Goal: Task Accomplishment & Management: Complete application form

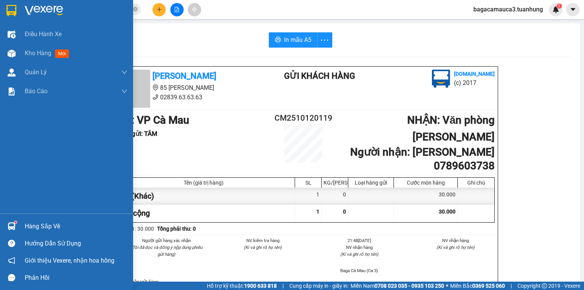
scroll to position [230, 0]
click at [13, 226] on img at bounding box center [12, 226] width 8 height 8
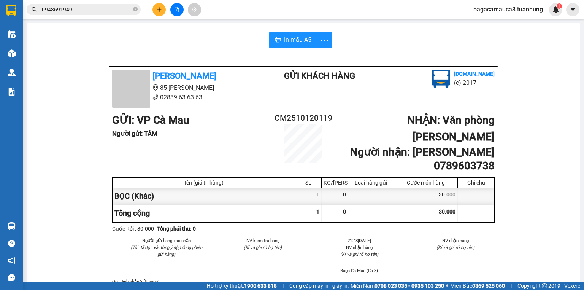
click at [528, 168] on section "Kết quả tìm kiếm ( 15 ) Bộ lọc Mã ĐH Trạng thái Món hàng Thu hộ Tổng cước Chưa …" at bounding box center [292, 145] width 584 height 290
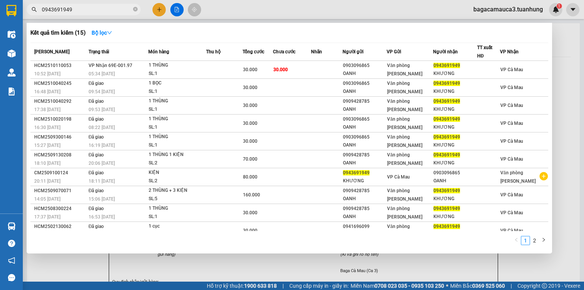
click at [127, 11] on input "0943691949" at bounding box center [87, 9] width 90 height 8
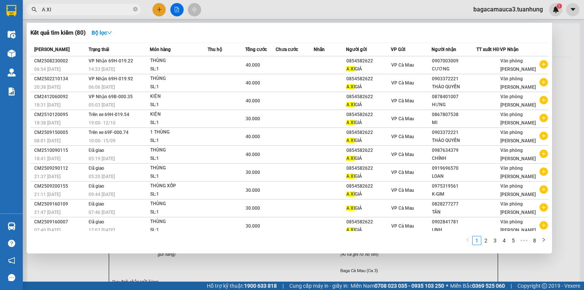
type input "A XI"
click at [578, 120] on div at bounding box center [292, 145] width 584 height 290
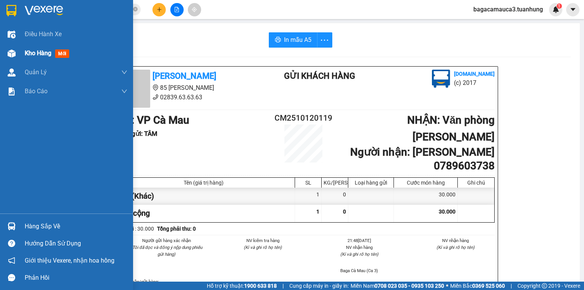
click at [21, 52] on div "Kho hàng mới" at bounding box center [66, 53] width 133 height 19
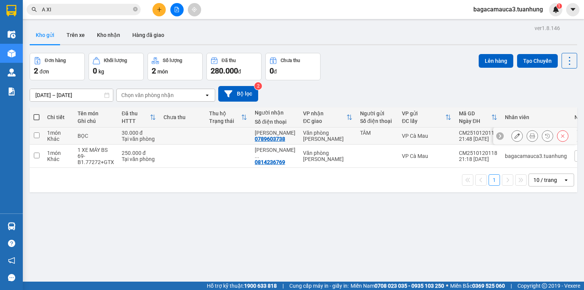
click at [160, 135] on td at bounding box center [183, 135] width 46 height 17
checkbox input "true"
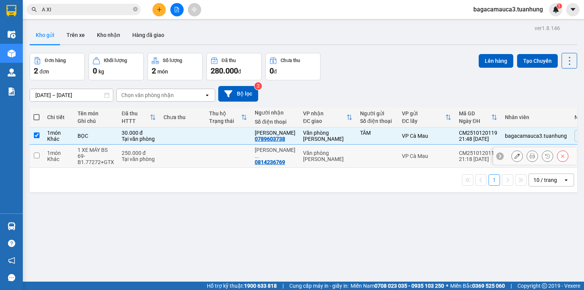
click at [167, 153] on td at bounding box center [183, 156] width 46 height 23
checkbox input "true"
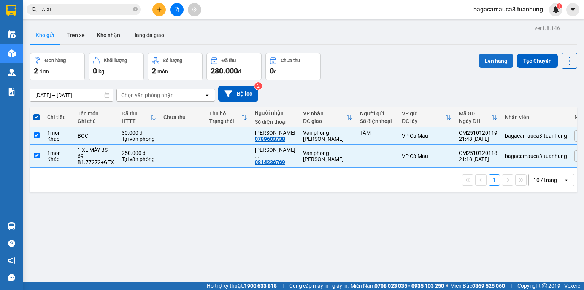
click at [481, 61] on button "Lên hàng" at bounding box center [496, 61] width 35 height 14
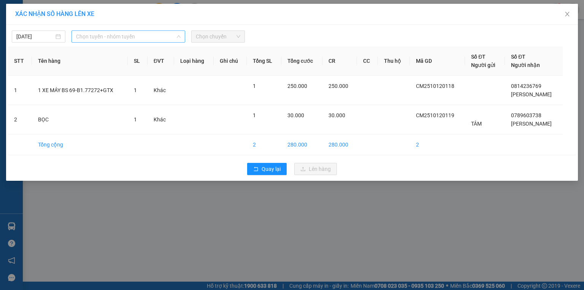
drag, startPoint x: 147, startPoint y: 33, endPoint x: 145, endPoint y: 40, distance: 7.6
click at [146, 34] on span "Chọn tuyến - nhóm tuyến" at bounding box center [128, 36] width 105 height 11
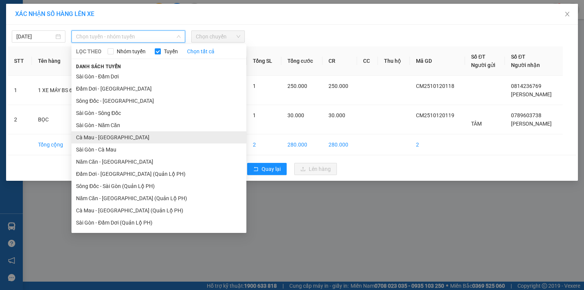
click at [125, 138] on li "Cà Mau - [GEOGRAPHIC_DATA]" at bounding box center [159, 137] width 175 height 12
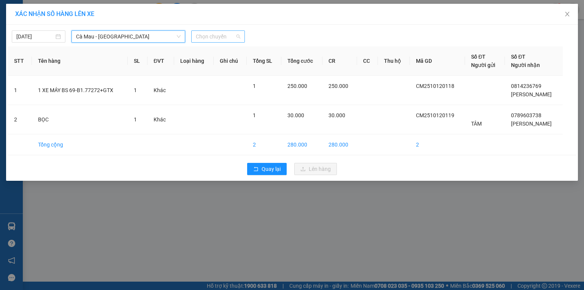
click at [215, 35] on span "Chọn chuyến" at bounding box center [218, 36] width 45 height 11
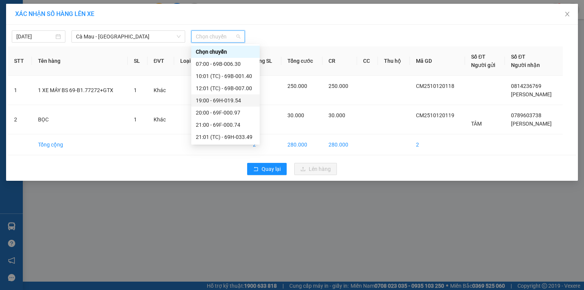
scroll to position [37, 0]
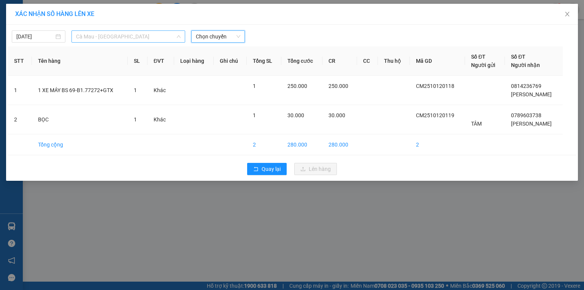
click at [124, 40] on span "Cà Mau - [GEOGRAPHIC_DATA]" at bounding box center [128, 36] width 105 height 11
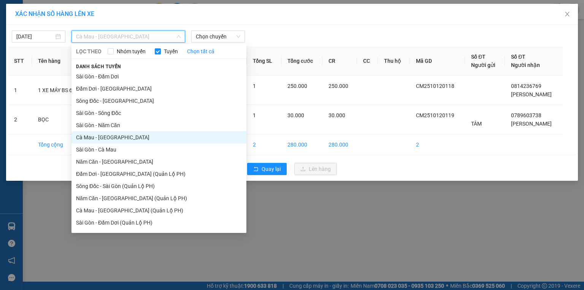
drag, startPoint x: 116, startPoint y: 160, endPoint x: 117, endPoint y: 156, distance: 4.3
click at [117, 160] on li "Năm Căn - [GEOGRAPHIC_DATA]" at bounding box center [159, 162] width 175 height 12
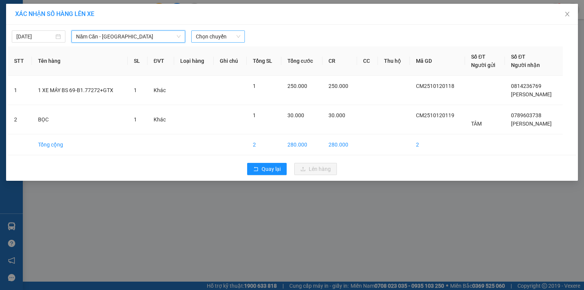
click at [218, 42] on span "Chọn chuyến" at bounding box center [218, 36] width 45 height 11
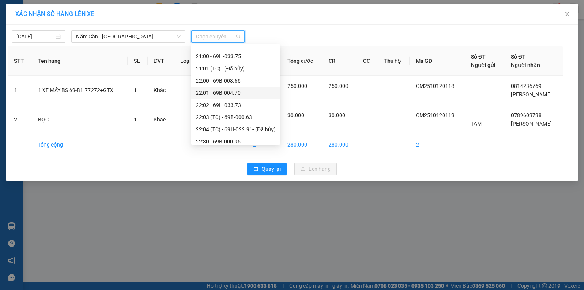
scroll to position [73, 0]
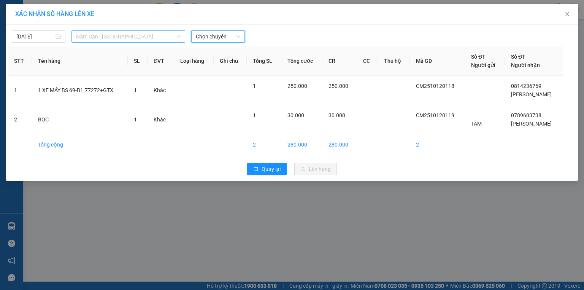
click at [137, 38] on span "Năm Căn - [GEOGRAPHIC_DATA]" at bounding box center [128, 36] width 105 height 11
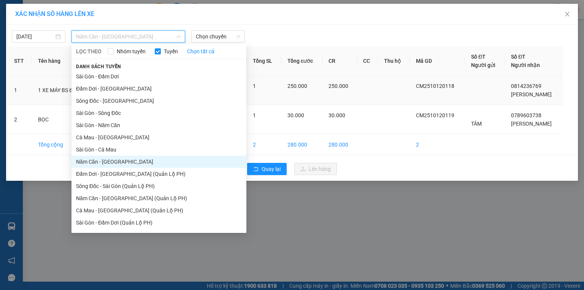
click at [114, 102] on li "Sông Đốc - [GEOGRAPHIC_DATA]" at bounding box center [159, 101] width 175 height 12
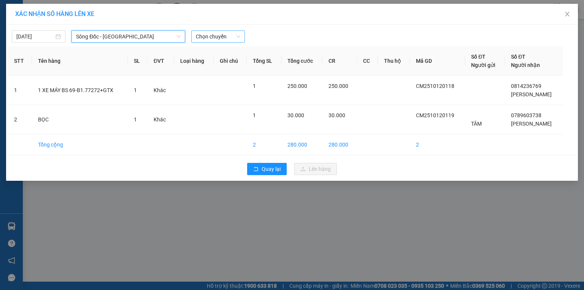
click at [209, 38] on span "Chọn chuyến" at bounding box center [218, 36] width 45 height 11
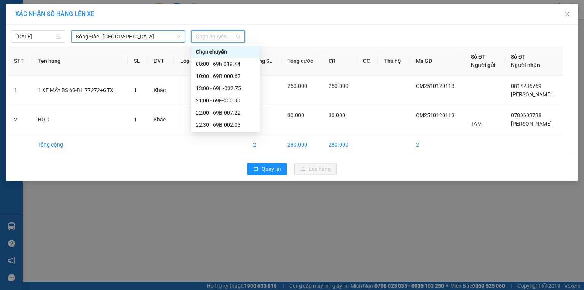
click at [150, 40] on span "Sông Đốc - [GEOGRAPHIC_DATA]" at bounding box center [128, 36] width 105 height 11
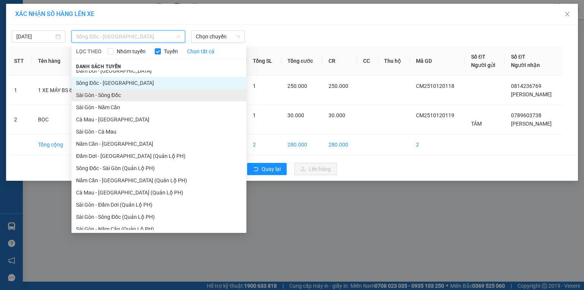
scroll to position [35, 0]
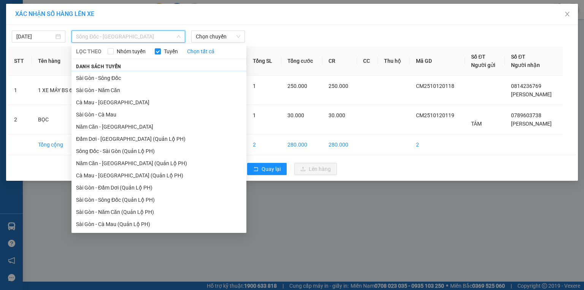
drag, startPoint x: 134, startPoint y: 161, endPoint x: 138, endPoint y: 159, distance: 5.1
click at [134, 161] on li "Năm Căn - [GEOGRAPHIC_DATA] (Quản Lộ PH)" at bounding box center [159, 163] width 175 height 12
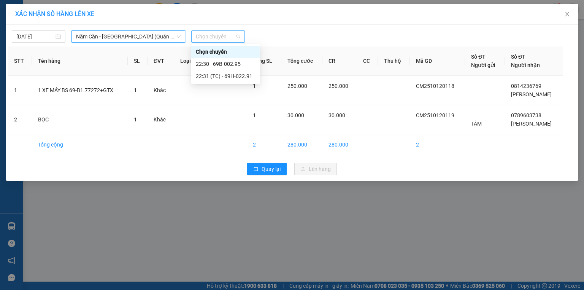
click at [209, 35] on span "Chọn chuyến" at bounding box center [218, 36] width 45 height 11
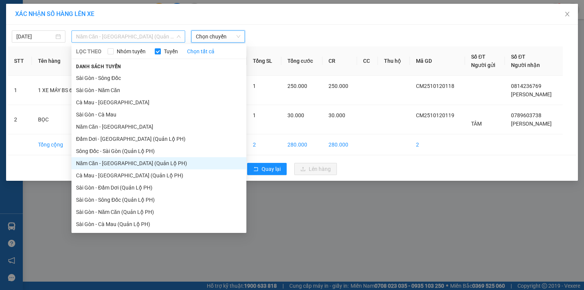
click at [155, 38] on span "Năm Căn - [GEOGRAPHIC_DATA] (Quản Lộ PH)" at bounding box center [128, 36] width 105 height 11
click at [120, 179] on li "Cà Mau - [GEOGRAPHIC_DATA] (Quản Lộ PH)" at bounding box center [159, 175] width 175 height 12
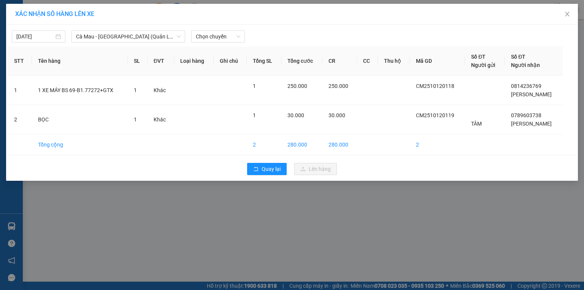
click at [211, 43] on div "[DATE] Cà Mau - [GEOGRAPHIC_DATA] (Quản Lộ PH) LỌC THEO Nhóm tuyến Tuyến Chọn t…" at bounding box center [292, 103] width 572 height 156
click at [214, 38] on span "Chọn chuyến" at bounding box center [218, 36] width 45 height 11
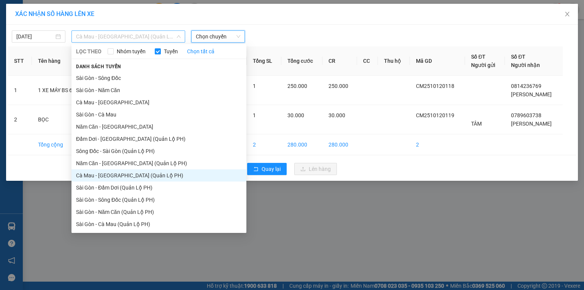
click at [149, 38] on span "Cà Mau - [GEOGRAPHIC_DATA] (Quản Lộ PH)" at bounding box center [128, 36] width 105 height 11
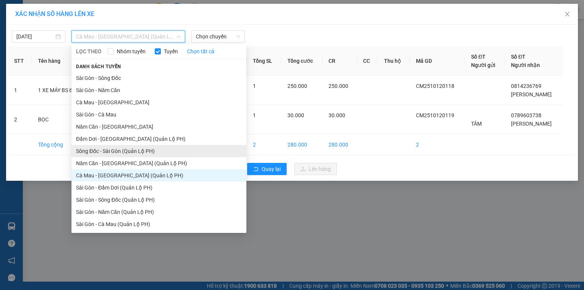
click at [144, 145] on li "Sông Đốc - Sài Gòn (Quản Lộ PH)" at bounding box center [159, 151] width 175 height 12
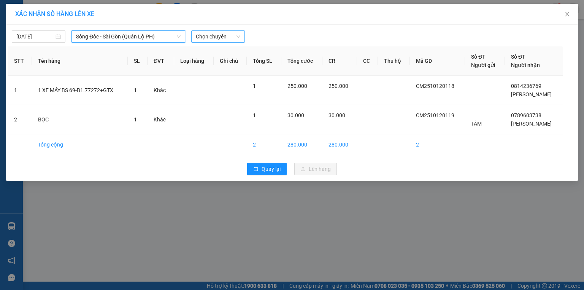
click at [208, 38] on span "Chọn chuyến" at bounding box center [218, 36] width 45 height 11
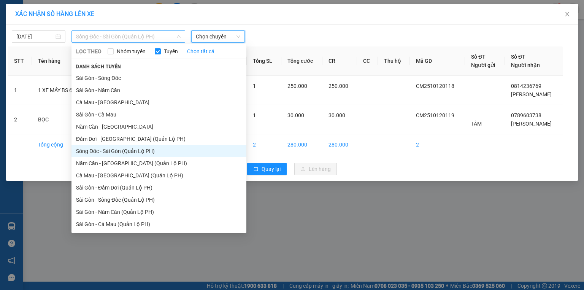
click at [152, 35] on span "Sông Đốc - Sài Gòn (Quản Lộ PH)" at bounding box center [128, 36] width 105 height 11
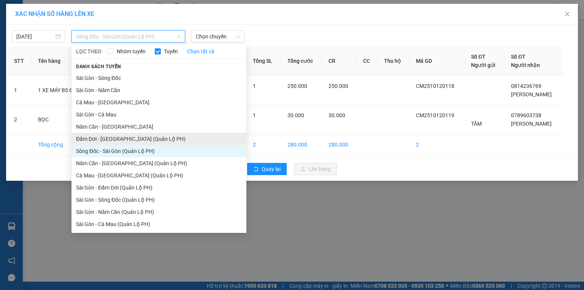
click at [114, 137] on li "Đầm Dơi - [GEOGRAPHIC_DATA] (Quản Lộ PH)" at bounding box center [159, 139] width 175 height 12
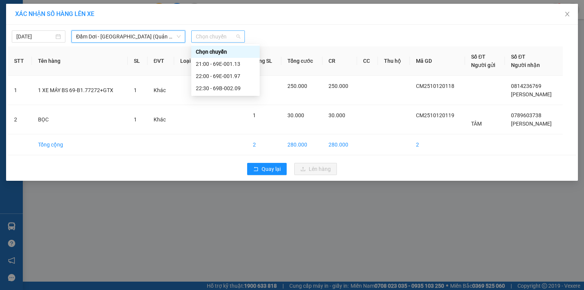
click at [212, 40] on span "Chọn chuyến" at bounding box center [218, 36] width 45 height 11
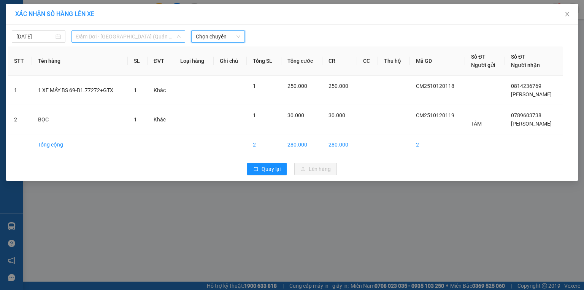
click at [118, 32] on span "Đầm Dơi - [GEOGRAPHIC_DATA] (Quản Lộ PH)" at bounding box center [128, 36] width 105 height 11
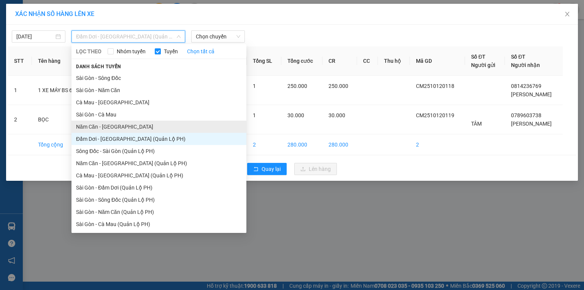
click at [113, 123] on li "Năm Căn - [GEOGRAPHIC_DATA]" at bounding box center [159, 127] width 175 height 12
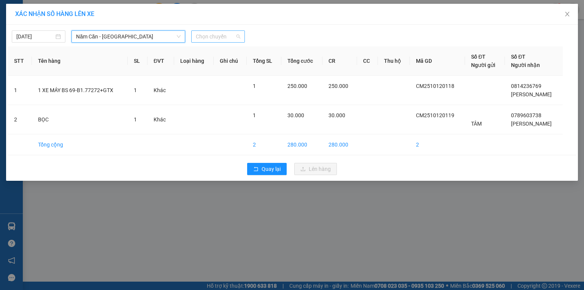
click at [208, 41] on span "Chọn chuyến" at bounding box center [218, 36] width 45 height 11
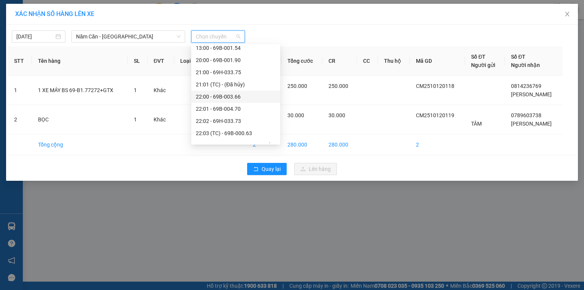
scroll to position [73, 0]
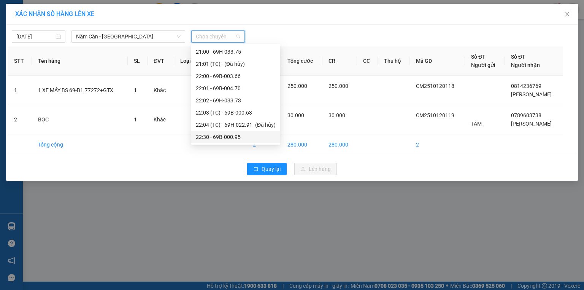
click at [242, 133] on div "22:30 - 69B-000.95" at bounding box center [236, 137] width 80 height 8
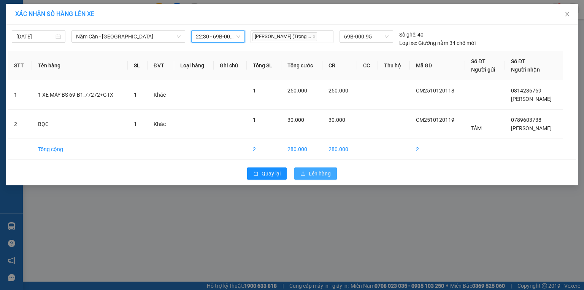
click at [309, 167] on button "Lên hàng" at bounding box center [315, 173] width 43 height 12
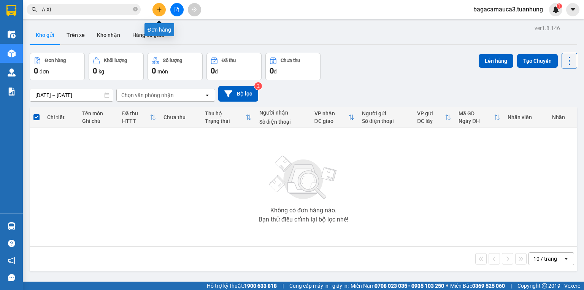
click at [163, 9] on button at bounding box center [159, 9] width 13 height 13
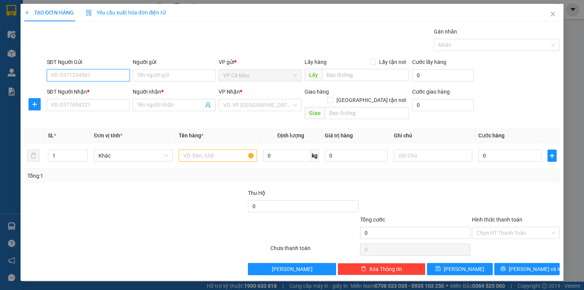
click at [102, 73] on input "SĐT Người Gửi" at bounding box center [88, 75] width 83 height 12
click at [108, 103] on input "SĐT Người Nhận *" at bounding box center [88, 105] width 83 height 12
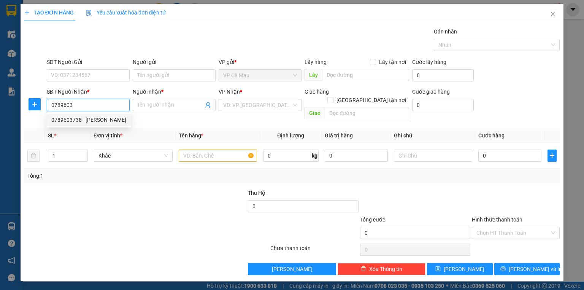
click at [93, 118] on div "0789603738 - [PERSON_NAME]" at bounding box center [88, 120] width 75 height 8
type input "0789603738"
type input "[PERSON_NAME]"
type input "0789603738"
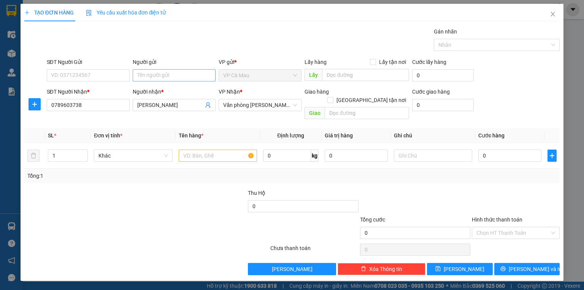
drag, startPoint x: 139, startPoint y: 83, endPoint x: 148, endPoint y: 76, distance: 11.1
click at [140, 81] on div "Người gửi Tên người gửi" at bounding box center [174, 71] width 83 height 27
click at [149, 75] on input "Người gửi" at bounding box center [174, 75] width 83 height 12
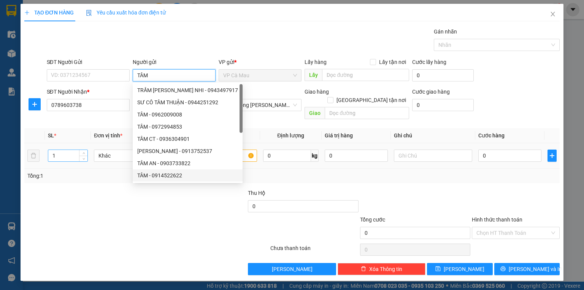
type input "TÂM"
click at [86, 149] on div "1" at bounding box center [68, 155] width 40 height 12
click at [84, 151] on span "up" at bounding box center [83, 153] width 5 height 5
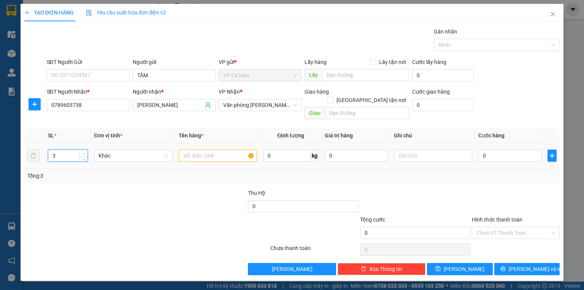
click at [84, 151] on span "up" at bounding box center [83, 153] width 5 height 5
type input "4"
click at [84, 151] on span "up" at bounding box center [83, 153] width 5 height 5
click at [216, 149] on input "text" at bounding box center [218, 155] width 78 height 12
type input "4 BAO"
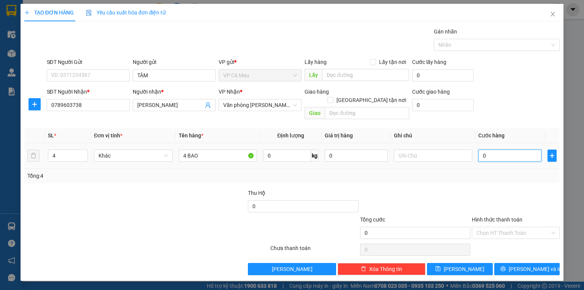
click at [514, 149] on input "0" at bounding box center [510, 155] width 63 height 12
type input "3"
type input "32"
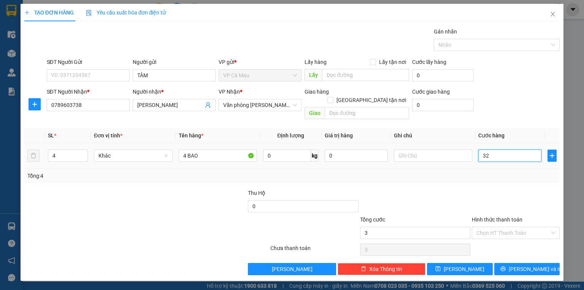
type input "32"
type input "320"
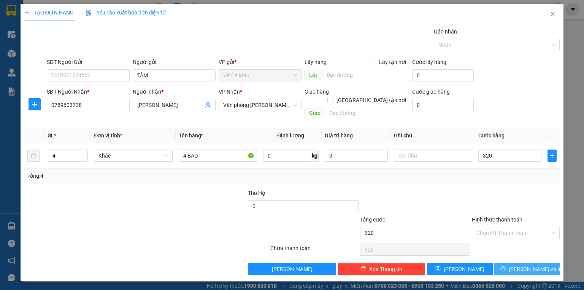
type input "320.000"
click at [530, 265] on span "[PERSON_NAME] và In" at bounding box center [535, 269] width 53 height 8
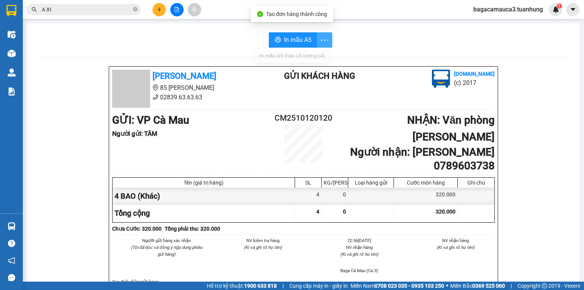
click at [318, 56] on div "In mẫu A5 theo số lượng (4)" at bounding box center [292, 56] width 66 height 8
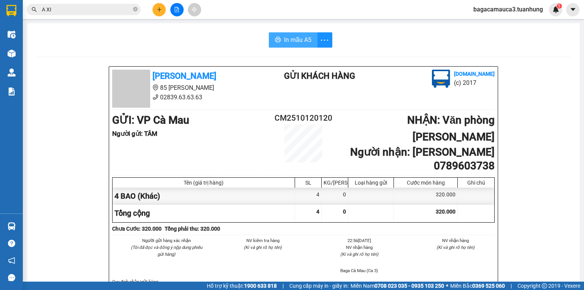
click at [309, 40] on button "In mẫu A5" at bounding box center [293, 39] width 49 height 15
